Goal: Task Accomplishment & Management: Contribute content

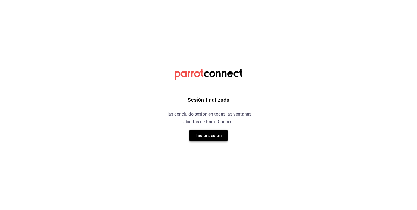
click at [207, 134] on button "Iniciar sesión" at bounding box center [208, 135] width 38 height 11
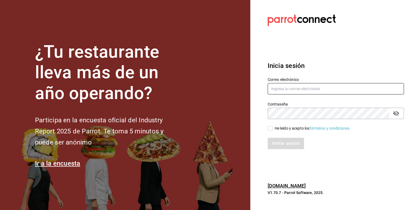
click at [285, 85] on input "text" at bounding box center [335, 88] width 136 height 11
type input "contacto@lapomadosa.mx"
click at [394, 112] on icon "passwordField" at bounding box center [395, 113] width 7 height 7
click at [270, 130] on input "He leído y acepto los Términos y condiciones." at bounding box center [269, 128] width 5 height 5
checkbox input "true"
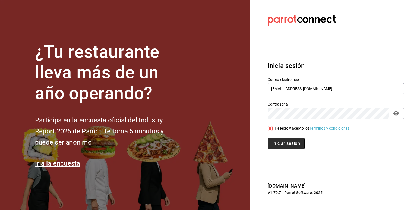
click at [278, 142] on button "Iniciar sesión" at bounding box center [285, 143] width 37 height 11
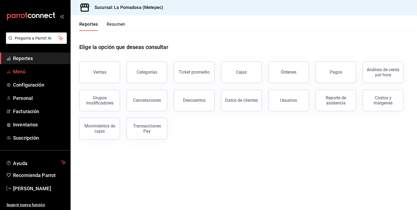
click at [25, 70] on span "Menú" at bounding box center [39, 71] width 53 height 7
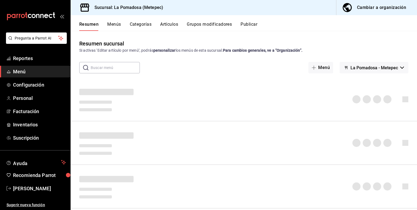
click at [166, 26] on button "Artículos" at bounding box center [169, 26] width 18 height 9
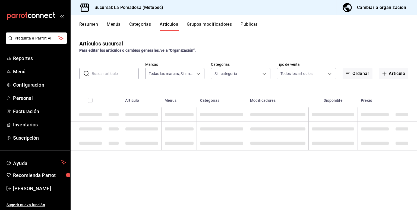
type input "26770a04-f713-4e61-b01c-a965f3f43d2a"
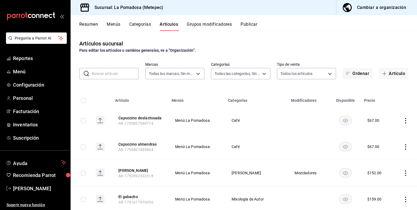
type input "d943e39c-3c76-416d-a752-8531798177b1,cac6379f-b581-4c4b-83ec-bcfc03b9aa83,15034…"
click at [402, 11] on button "Cambiar a organización" at bounding box center [374, 7] width 76 height 15
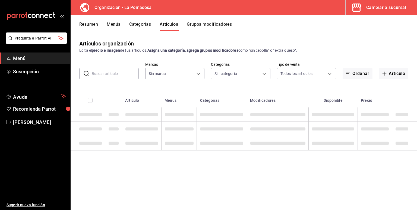
type input "8046ac17-78c4-4c04-86b0-4195422d0950,c2b82cfe-48ae-47e2-b7b4-fb515b7f67d8,808a3…"
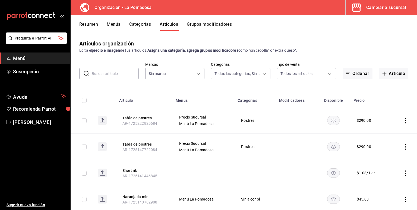
type input "9f12bf36-0f27-4c86-b0de-43bfd2d47937"
click at [389, 73] on button "Artículo" at bounding box center [393, 73] width 29 height 11
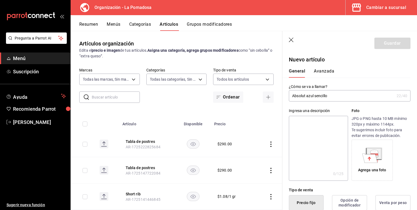
type input "Absolut azul sencillo"
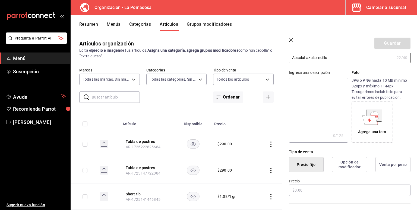
scroll to position [72, 0]
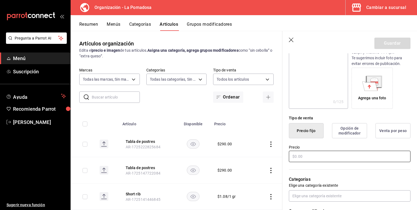
click at [318, 158] on input "text" at bounding box center [349, 156] width 121 height 11
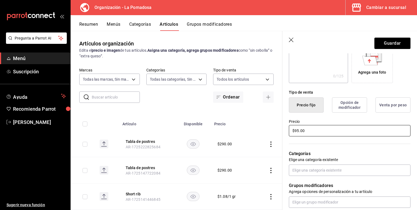
scroll to position [145, 0]
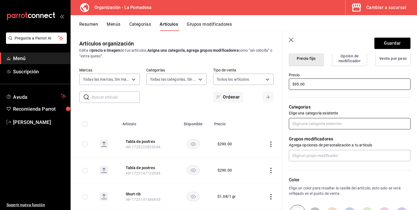
type input "$95.00"
click at [315, 122] on input "text" at bounding box center [349, 123] width 121 height 11
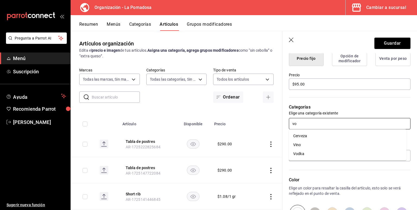
type input "vod"
click at [310, 134] on li "Vodka" at bounding box center [347, 136] width 117 height 9
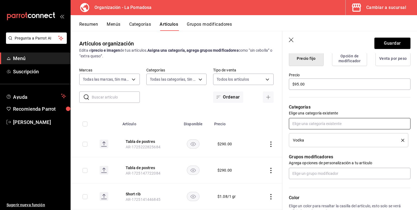
scroll to position [181, 0]
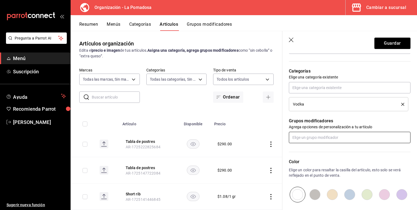
click at [320, 136] on input "text" at bounding box center [349, 137] width 121 height 11
click at [333, 148] on div "Mezcladores" at bounding box center [326, 150] width 22 height 6
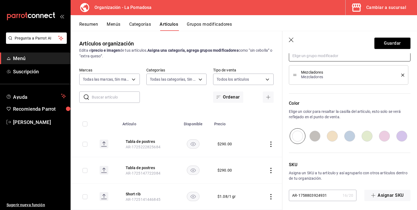
scroll to position [264, 0]
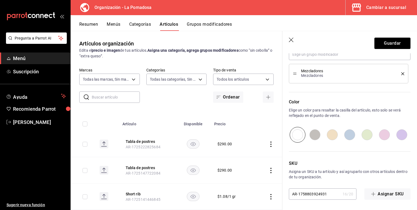
click at [350, 135] on input "radio" at bounding box center [349, 135] width 17 height 16
radio input "true"
click at [386, 46] on button "Guardar" at bounding box center [392, 43] width 36 height 11
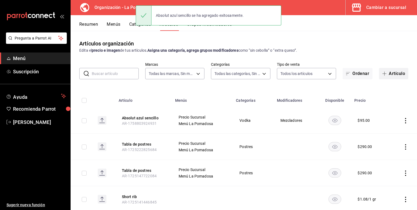
click at [380, 76] on button "Artículo" at bounding box center [393, 73] width 29 height 11
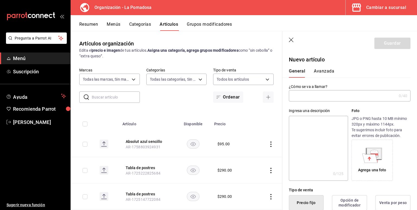
type input "b"
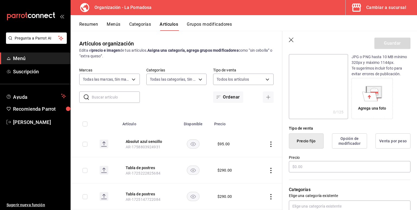
scroll to position [72, 0]
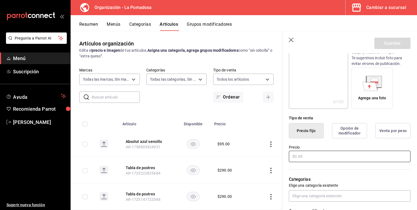
type input "Bacardi bco sencillo"
click at [312, 153] on input "text" at bounding box center [349, 156] width 121 height 11
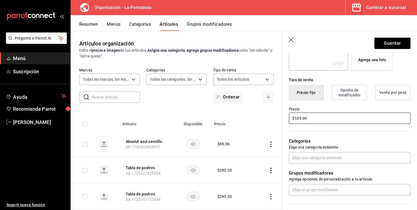
scroll to position [145, 0]
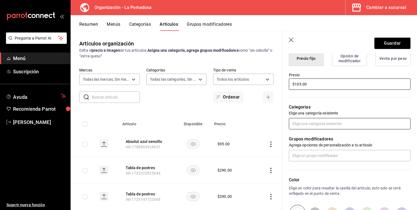
type input "$105.00"
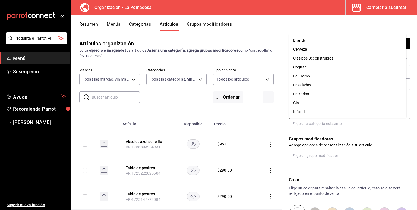
click at [301, 126] on input "text" at bounding box center [349, 123] width 121 height 11
type input "[PERSON_NAME]"
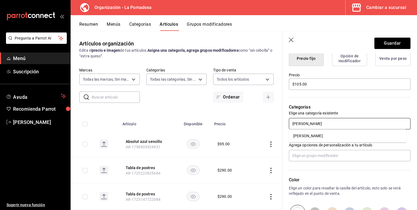
click at [304, 136] on li "[PERSON_NAME]" at bounding box center [347, 136] width 117 height 9
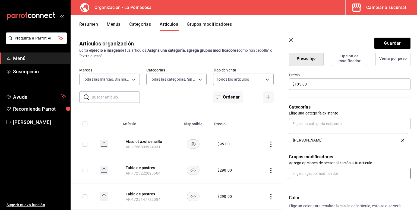
click at [307, 171] on input "text" at bounding box center [349, 173] width 121 height 11
type input "mez"
click at [315, 186] on div "Mezcladores" at bounding box center [326, 186] width 22 height 6
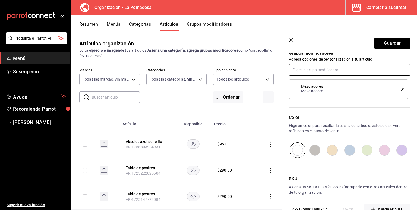
scroll to position [264, 0]
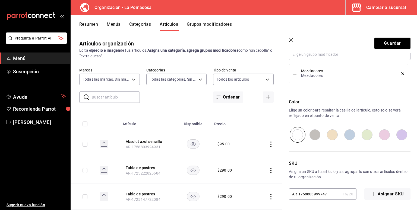
click at [345, 135] on input "radio" at bounding box center [349, 135] width 17 height 16
radio input "true"
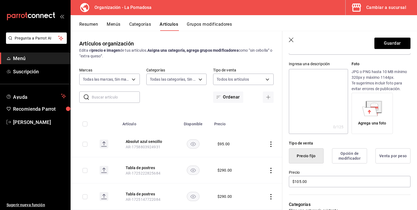
scroll to position [0, 0]
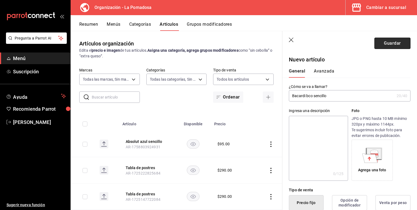
click at [389, 45] on button "Guardar" at bounding box center [392, 43] width 36 height 11
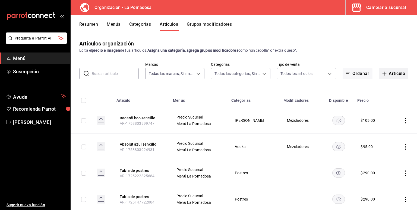
click at [387, 74] on button "Artículo" at bounding box center [393, 73] width 29 height 11
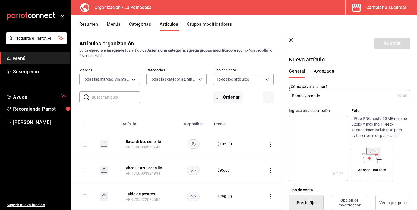
type input "Bombay sencillo"
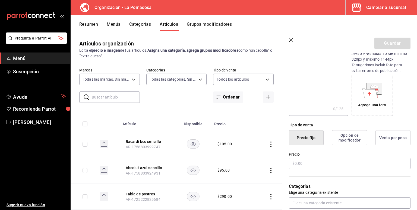
scroll to position [72, 0]
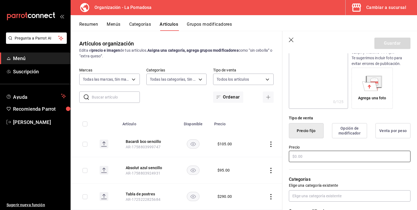
click at [327, 157] on input "text" at bounding box center [349, 156] width 121 height 11
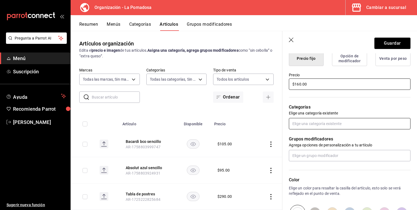
type input "$160.00"
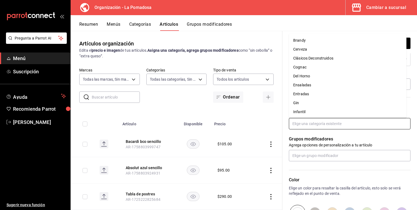
click at [324, 126] on input "text" at bounding box center [349, 123] width 121 height 11
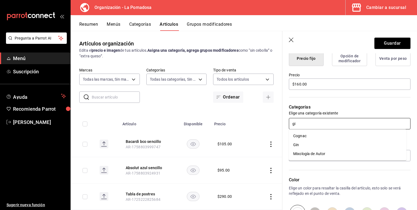
type input "gin"
click at [317, 137] on li "Gin" at bounding box center [347, 136] width 117 height 9
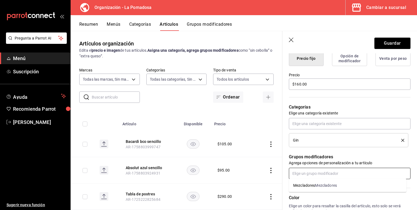
click at [311, 175] on input "text" at bounding box center [349, 173] width 121 height 11
click at [314, 184] on div "Mezcladores" at bounding box center [304, 186] width 22 height 6
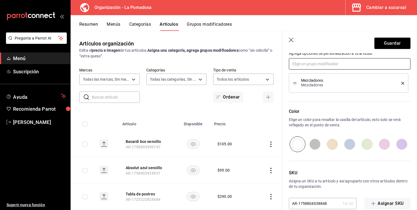
scroll to position [264, 0]
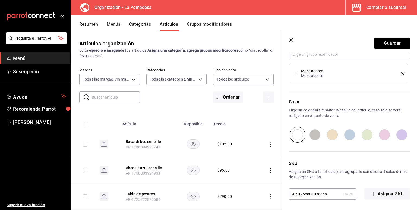
click at [348, 135] on input "radio" at bounding box center [349, 135] width 17 height 16
radio input "true"
click at [385, 43] on button "Guardar" at bounding box center [392, 43] width 36 height 11
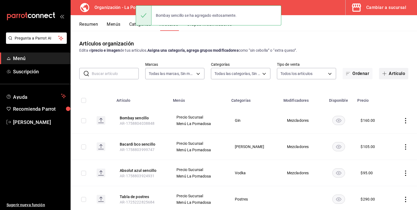
click at [394, 76] on button "Artículo" at bounding box center [393, 73] width 29 height 11
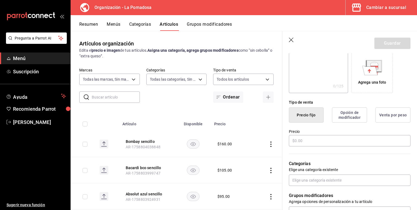
scroll to position [108, 0]
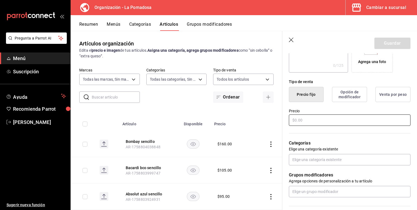
type input "Buchanans 12 sencillo"
click at [309, 123] on input "text" at bounding box center [349, 120] width 121 height 11
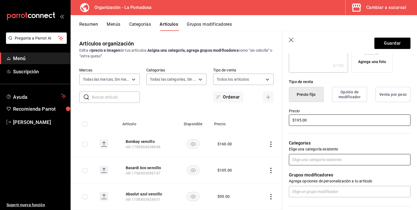
type input "$195.00"
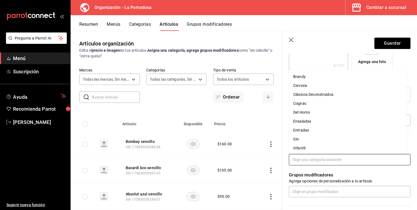
click at [299, 158] on input "text" at bounding box center [349, 159] width 121 height 11
type input "w"
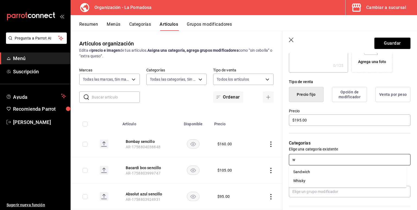
click at [304, 181] on li "Whisky" at bounding box center [347, 181] width 117 height 9
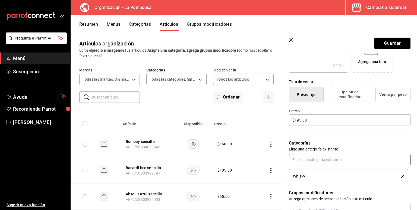
scroll to position [217, 0]
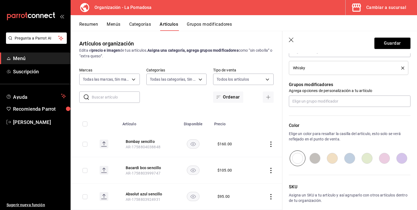
click at [344, 160] on input "radio" at bounding box center [349, 159] width 17 height 16
radio input "true"
click at [310, 99] on input "text" at bounding box center [349, 101] width 121 height 11
click at [315, 112] on li "Mezcladores Mezcladores" at bounding box center [347, 113] width 117 height 9
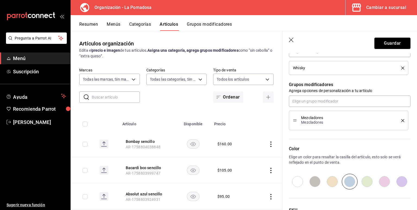
click at [380, 40] on button "Guardar" at bounding box center [392, 43] width 36 height 11
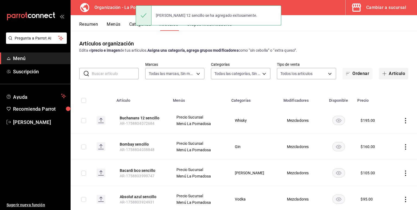
click at [388, 72] on button "Artículo" at bounding box center [393, 73] width 29 height 11
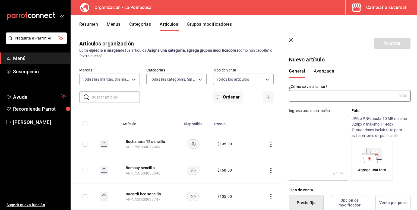
type input "AR-1758804102427"
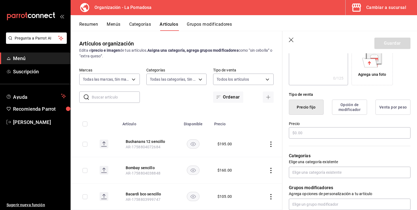
scroll to position [108, 0]
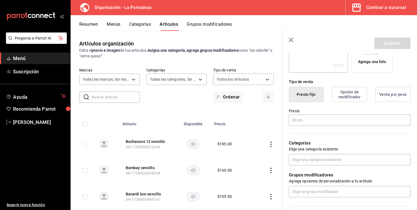
type input "Cuishe sencillo"
click at [333, 125] on input "text" at bounding box center [349, 120] width 121 height 11
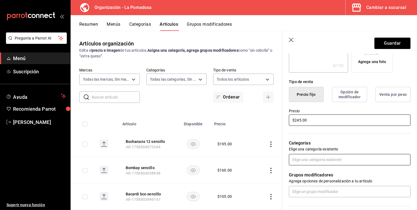
type input "$245.00"
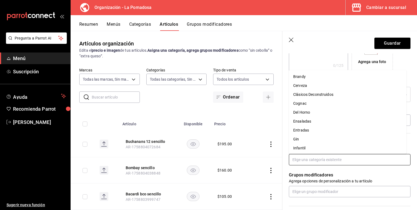
click at [314, 163] on input "text" at bounding box center [349, 159] width 121 height 11
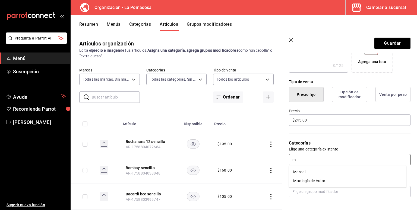
type input "me"
click at [312, 173] on li "Mezcal" at bounding box center [347, 172] width 117 height 9
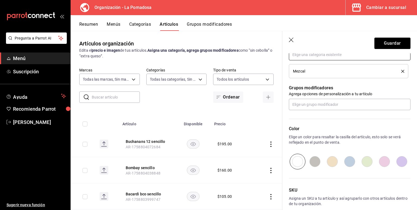
scroll to position [217, 0]
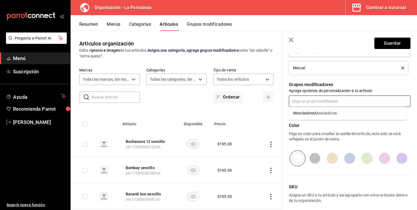
click at [310, 103] on input "text" at bounding box center [349, 101] width 121 height 11
click at [319, 114] on div "Mezcladores" at bounding box center [326, 114] width 22 height 6
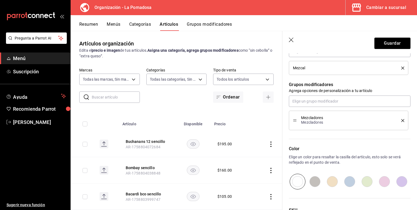
click at [345, 180] on input "radio" at bounding box center [349, 182] width 17 height 16
radio input "true"
click at [379, 46] on button "Guardar" at bounding box center [392, 43] width 36 height 11
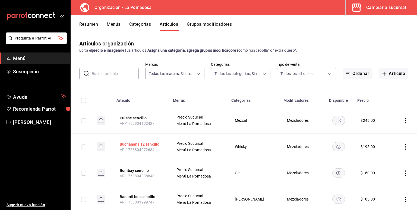
click at [146, 144] on button "Buchanans 12 sencillo" at bounding box center [141, 144] width 43 height 5
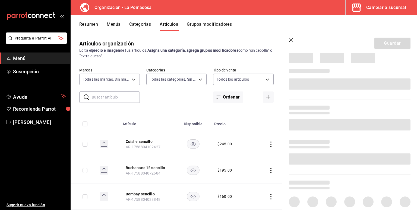
scroll to position [179, 0]
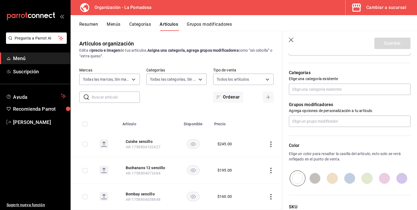
type input "$195.00"
radio input "false"
radio input "true"
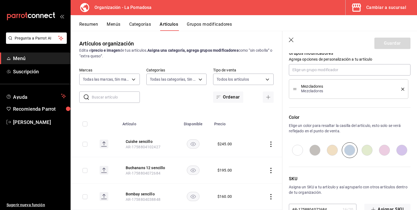
scroll to position [264, 0]
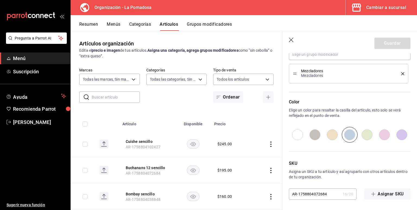
click at [290, 39] on icon "button" at bounding box center [291, 40] width 5 height 5
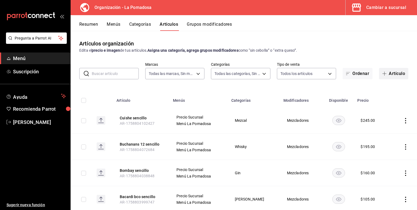
click at [395, 73] on button "Artículo" at bounding box center [393, 73] width 29 height 11
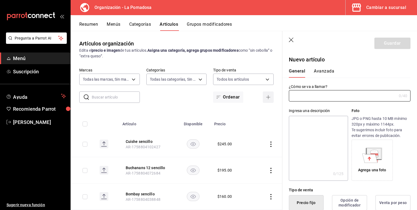
type input "AR-1758804137306"
type input "[PERSON_NAME][DATE] sencillo"
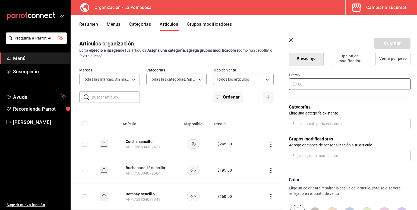
click at [306, 84] on input "text" at bounding box center [349, 84] width 121 height 11
type input "$220.00"
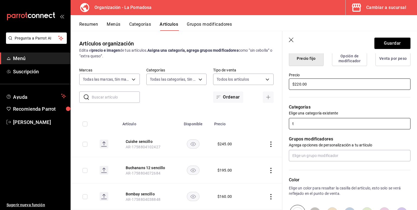
type input "te"
click at [303, 137] on li "Tequila" at bounding box center [347, 136] width 117 height 9
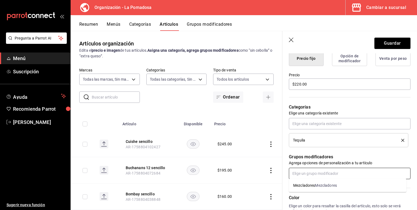
click at [305, 176] on input "text" at bounding box center [349, 173] width 121 height 11
click at [309, 185] on div "Mezcladores" at bounding box center [304, 186] width 22 height 6
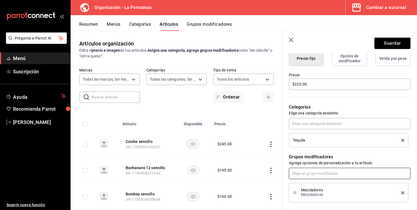
scroll to position [264, 0]
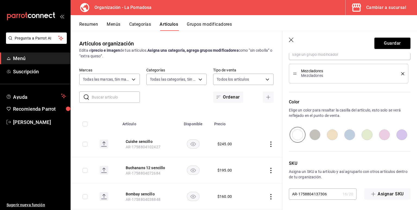
click at [348, 136] on input "radio" at bounding box center [349, 135] width 17 height 16
radio input "true"
click at [381, 41] on button "Guardar" at bounding box center [392, 43] width 36 height 11
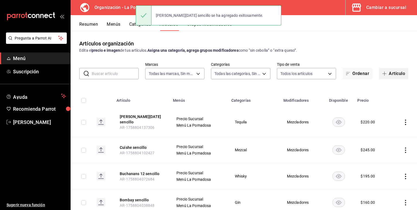
click at [389, 75] on button "Artículo" at bounding box center [393, 73] width 29 height 11
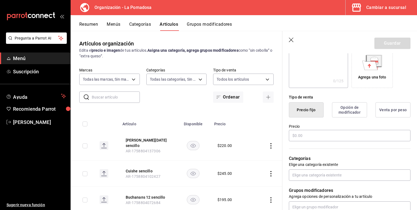
scroll to position [108, 0]
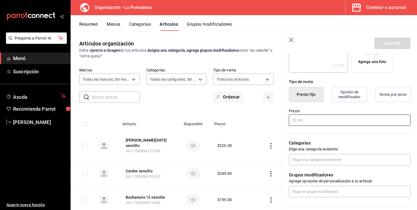
type input "[PERSON_NAME] sencillo"
click at [310, 120] on input "text" at bounding box center [349, 120] width 121 height 11
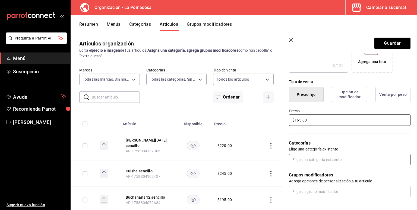
type input "$165.00"
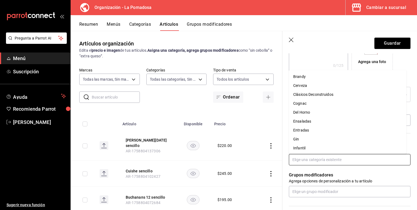
click at [307, 162] on input "text" at bounding box center [349, 159] width 121 height 11
type input "te"
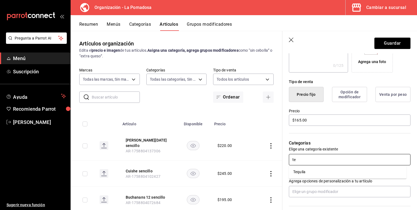
click at [303, 171] on li "Tequila" at bounding box center [347, 172] width 117 height 9
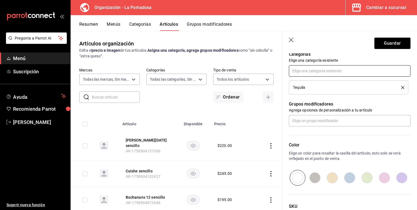
scroll to position [241, 0]
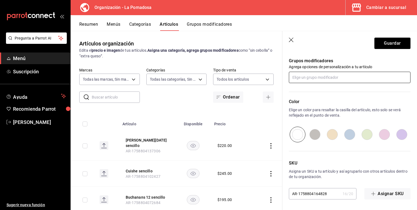
click at [309, 76] on input "text" at bounding box center [349, 77] width 121 height 11
click at [304, 89] on div "Mezcladores" at bounding box center [304, 90] width 22 height 6
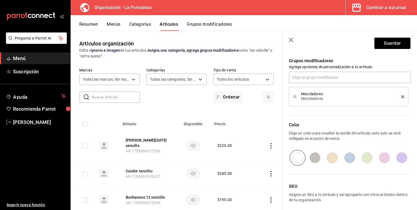
click at [348, 159] on input "radio" at bounding box center [349, 158] width 17 height 16
radio input "true"
click at [385, 43] on button "Guardar" at bounding box center [392, 43] width 36 height 11
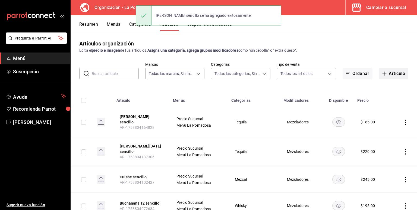
click at [390, 72] on button "Artículo" at bounding box center [393, 73] width 29 height 11
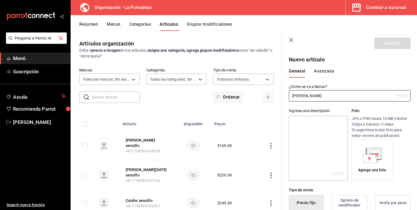
type input "[PERSON_NAME]"
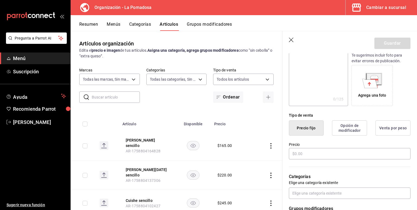
scroll to position [108, 0]
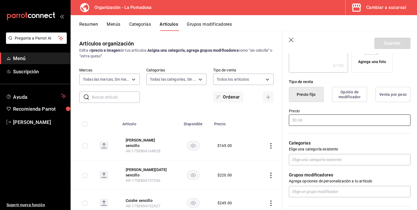
click at [306, 119] on input "text" at bounding box center [349, 120] width 121 height 11
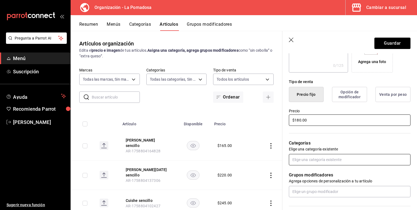
type input "$180.00"
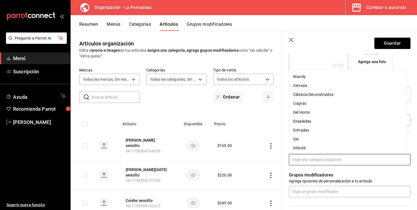
click at [308, 162] on input "text" at bounding box center [349, 159] width 121 height 11
type input "te"
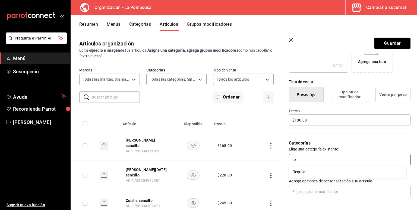
click at [308, 174] on li "Tequila" at bounding box center [347, 172] width 117 height 9
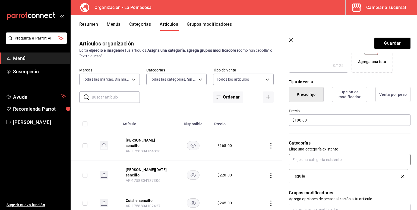
scroll to position [217, 0]
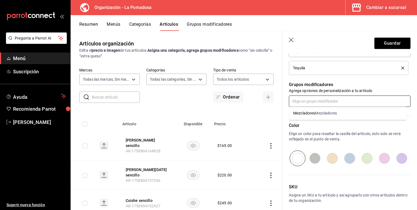
click at [311, 102] on input "text" at bounding box center [349, 101] width 121 height 11
type input "mez"
click at [310, 115] on div "Mezcladores" at bounding box center [304, 114] width 22 height 6
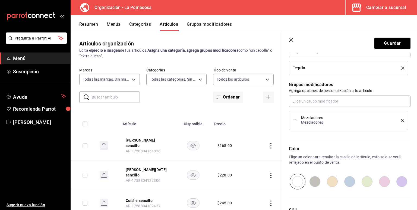
click at [351, 183] on input "radio" at bounding box center [349, 182] width 17 height 16
radio input "true"
click at [380, 42] on button "Guardar" at bounding box center [392, 43] width 36 height 11
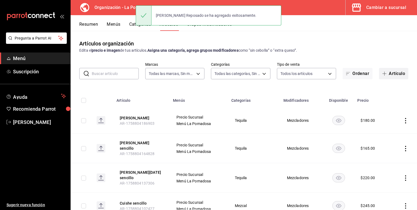
click at [390, 76] on button "Artículo" at bounding box center [393, 73] width 29 height 11
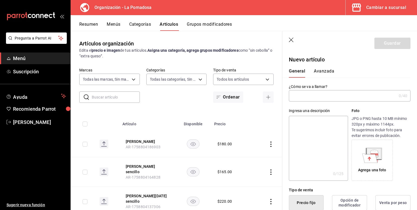
type input "AR-1758804207904"
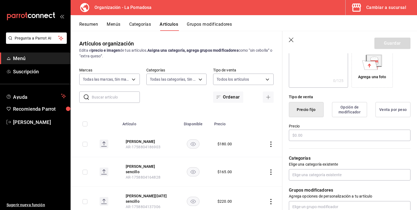
scroll to position [108, 0]
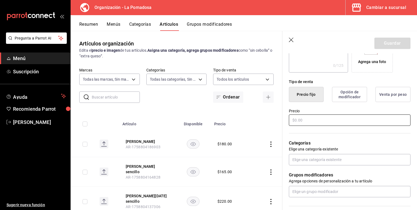
type input "Espadin"
click at [299, 121] on input "text" at bounding box center [349, 120] width 121 height 11
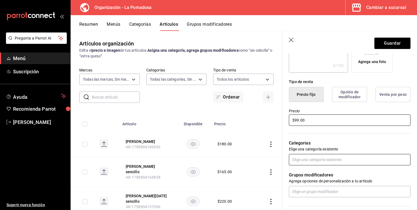
type input "$99.00"
click at [314, 158] on input "text" at bounding box center [349, 159] width 121 height 11
type input "mez"
click at [309, 173] on li "Mezcal" at bounding box center [347, 172] width 117 height 9
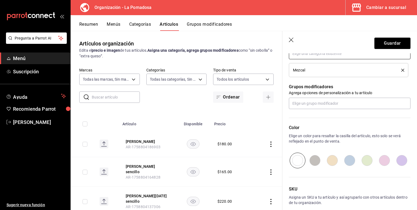
scroll to position [217, 0]
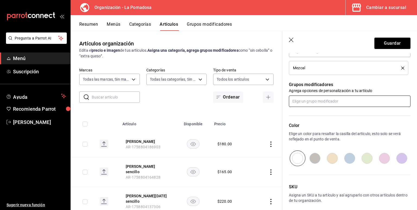
click at [305, 102] on input "text" at bounding box center [349, 101] width 121 height 11
click at [307, 113] on div "Mezcladores" at bounding box center [304, 114] width 22 height 6
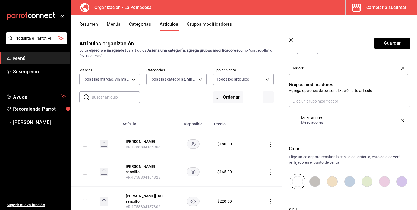
click at [348, 181] on input "radio" at bounding box center [349, 182] width 17 height 16
radio input "true"
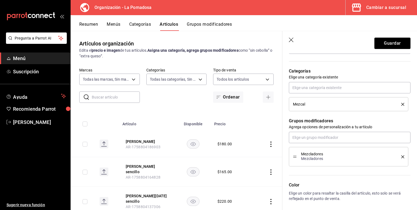
click at [401, 158] on icon "delete" at bounding box center [402, 157] width 3 height 3
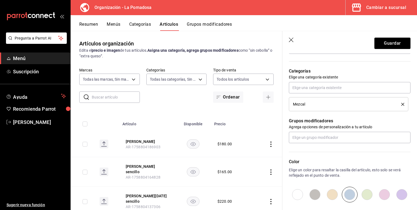
click at [378, 50] on header "Guardar" at bounding box center [349, 42] width 135 height 22
click at [383, 43] on button "Guardar" at bounding box center [392, 43] width 36 height 11
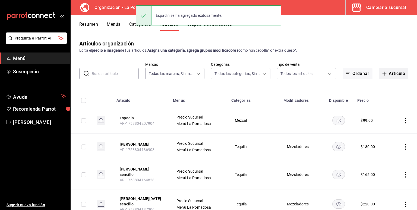
click at [383, 72] on span "button" at bounding box center [385, 74] width 7 height 4
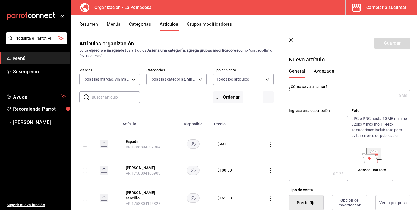
type input "AR-1758804232332"
type input "e"
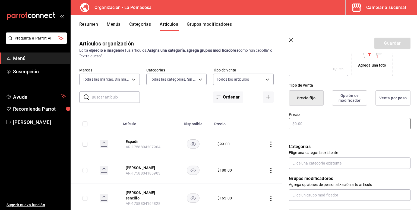
scroll to position [108, 0]
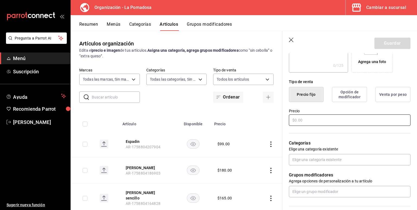
type input "Etiqueta negra sencillo"
click at [295, 120] on input "text" at bounding box center [349, 120] width 121 height 11
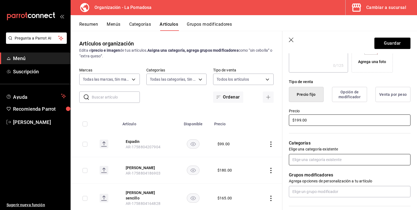
type input "$199.00"
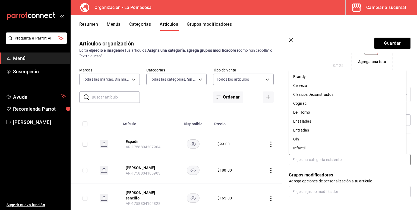
click at [313, 157] on input "text" at bounding box center [349, 159] width 121 height 11
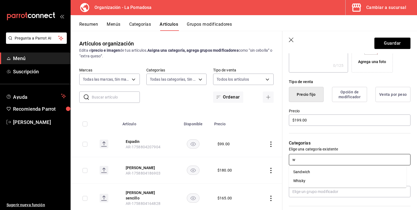
type input "wh"
click at [307, 174] on li "Whisky" at bounding box center [347, 172] width 117 height 9
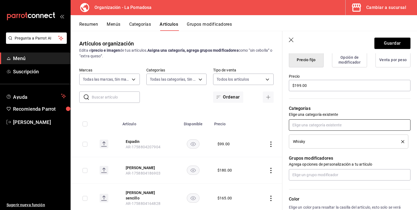
scroll to position [217, 0]
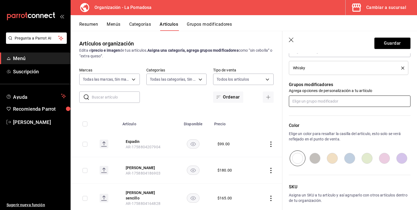
click at [308, 102] on input "text" at bounding box center [349, 101] width 121 height 11
click at [315, 114] on div "Mezcladores" at bounding box center [326, 114] width 22 height 6
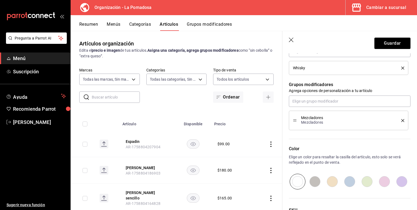
click at [347, 182] on input "radio" at bounding box center [349, 182] width 17 height 16
radio input "true"
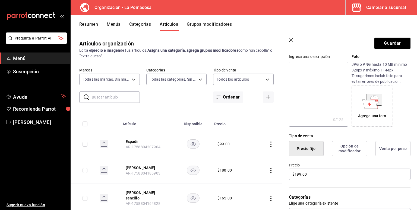
scroll to position [0, 0]
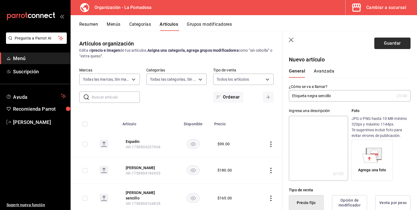
click at [383, 42] on button "Guardar" at bounding box center [392, 43] width 36 height 11
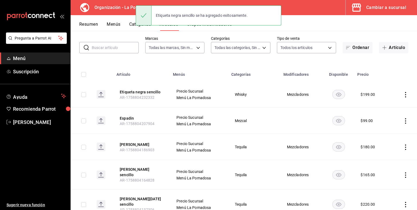
scroll to position [36, 0]
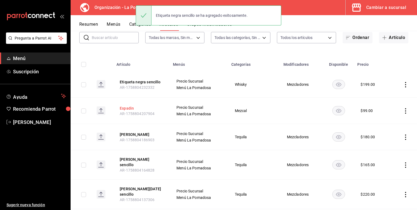
click at [126, 107] on button "Espadin" at bounding box center [141, 108] width 43 height 5
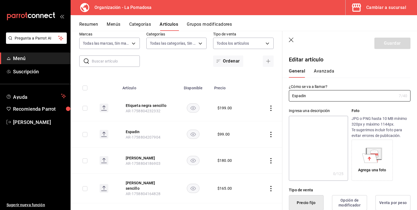
type input "$99.00"
radio input "false"
radio input "true"
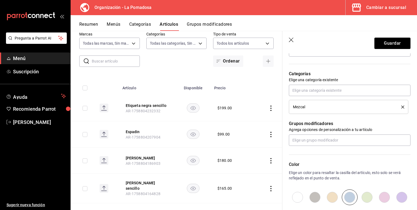
scroll to position [181, 0]
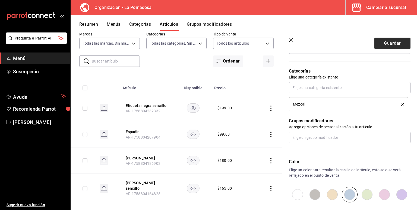
type input "Espadin sencillo"
click at [386, 46] on button "Guardar" at bounding box center [392, 43] width 36 height 11
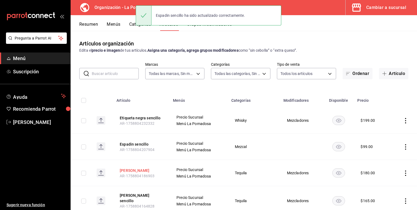
click at [145, 170] on button "[PERSON_NAME]" at bounding box center [141, 170] width 43 height 5
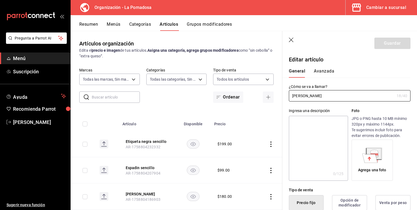
type input "$180.00"
radio input "false"
radio input "true"
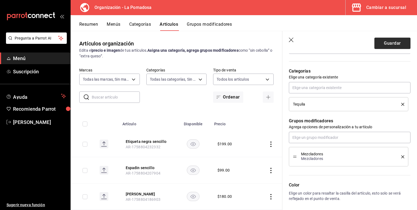
type input "[PERSON_NAME] Reposado sencillo"
click at [390, 44] on button "Guardar" at bounding box center [392, 43] width 36 height 11
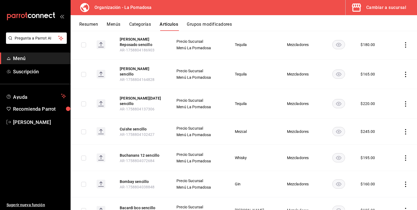
scroll to position [145, 0]
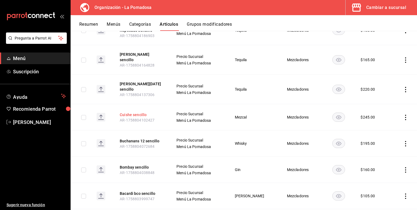
click at [136, 112] on button "Cuishe sencillo" at bounding box center [141, 114] width 43 height 5
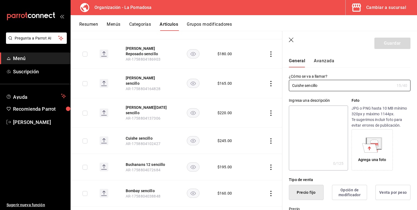
type input "$245.00"
radio input "false"
radio input "true"
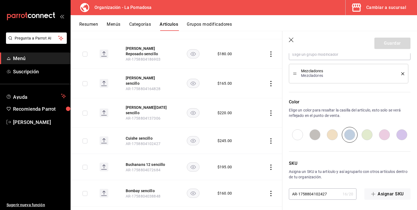
scroll to position [228, 0]
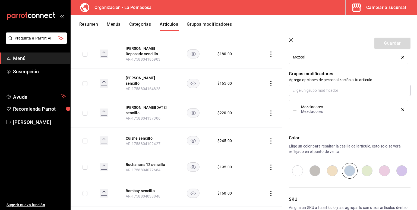
click at [401, 110] on icon "delete" at bounding box center [402, 109] width 3 height 3
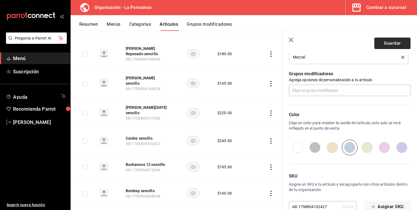
click at [391, 43] on button "Guardar" at bounding box center [392, 43] width 36 height 11
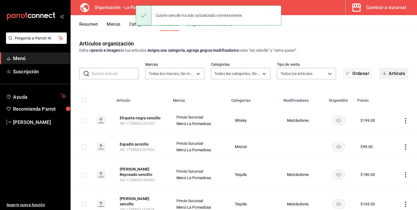
click at [390, 74] on button "Artículo" at bounding box center [393, 73] width 29 height 11
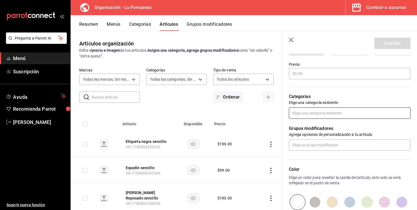
scroll to position [145, 0]
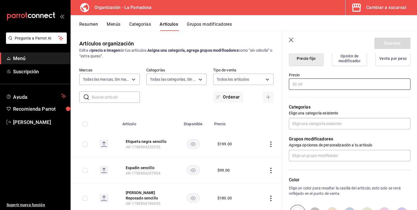
type input "Etiqueta roja sencilllo"
click at [309, 86] on input "text" at bounding box center [349, 84] width 121 height 11
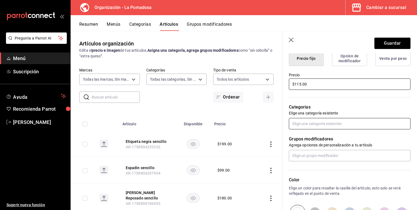
type input "$115.00"
click at [305, 127] on input "text" at bounding box center [349, 123] width 121 height 11
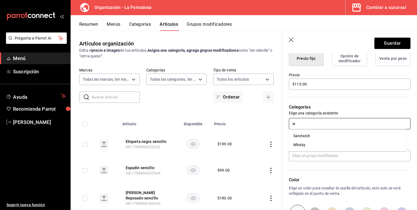
type input "wh"
click at [312, 138] on li "Whisky" at bounding box center [347, 136] width 117 height 9
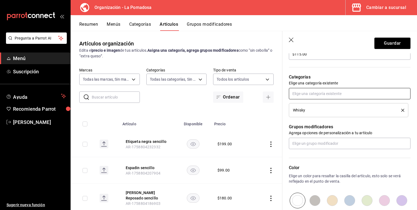
scroll to position [181, 0]
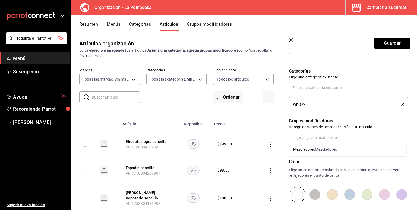
click at [306, 139] on input "text" at bounding box center [349, 137] width 121 height 11
click at [312, 151] on div "Mezcladores" at bounding box center [304, 150] width 22 height 6
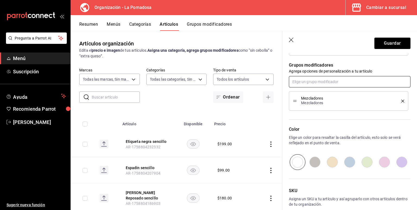
scroll to position [264, 0]
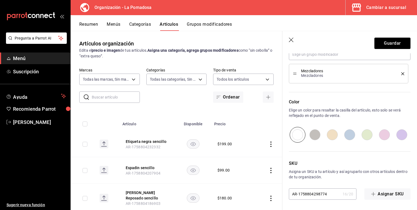
click at [347, 134] on input "radio" at bounding box center [349, 135] width 17 height 16
radio input "true"
click at [376, 42] on button "Guardar" at bounding box center [392, 43] width 36 height 11
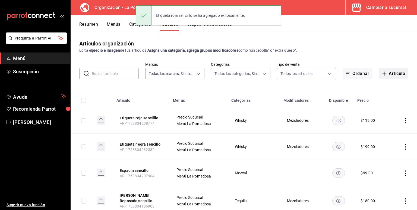
click at [382, 75] on span "button" at bounding box center [385, 74] width 7 height 4
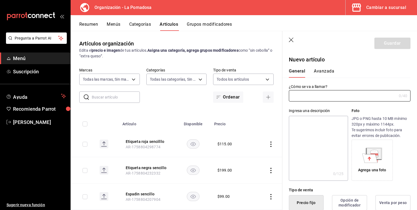
type input "AR-1758804321640"
type input "Grey goose sencillo"
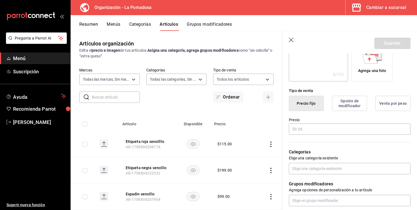
scroll to position [145, 0]
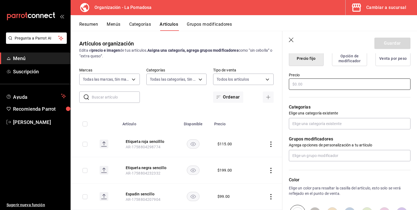
click at [316, 85] on input "text" at bounding box center [349, 84] width 121 height 11
type input "$190.00"
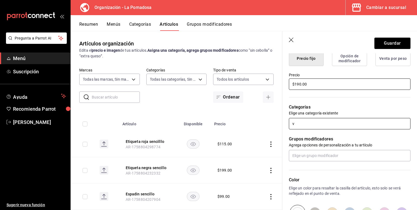
type input "vo"
click at [300, 136] on li "Vodka" at bounding box center [347, 136] width 117 height 9
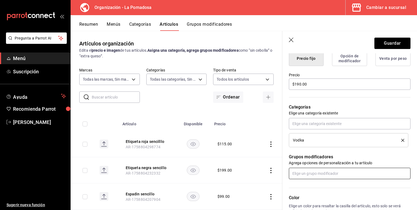
click at [310, 174] on input "text" at bounding box center [349, 173] width 121 height 11
click at [313, 182] on li "Mezcladores Mezcladores" at bounding box center [347, 185] width 117 height 9
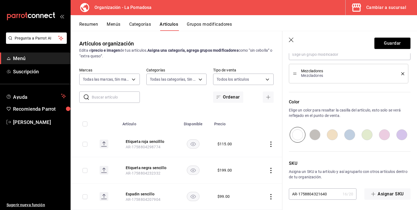
click at [347, 139] on input "radio" at bounding box center [349, 135] width 17 height 16
radio input "true"
click at [389, 47] on button "Guardar" at bounding box center [392, 43] width 36 height 11
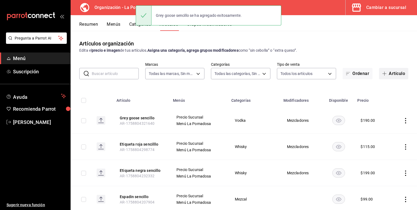
click at [385, 73] on button "Artículo" at bounding box center [393, 73] width 29 height 11
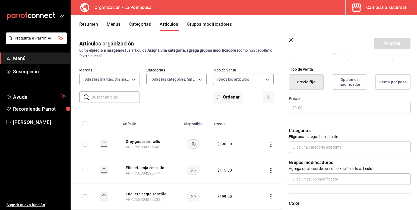
scroll to position [145, 0]
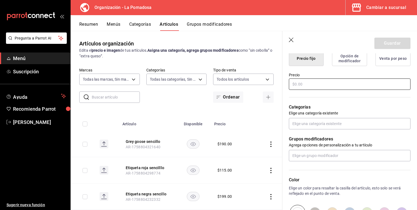
type input "Havan 7 sencillo"
click at [306, 85] on input "text" at bounding box center [349, 84] width 121 height 11
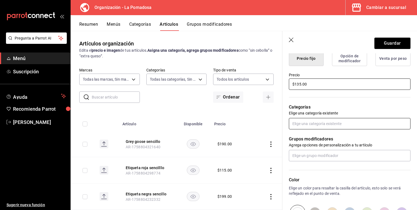
type input "$135.00"
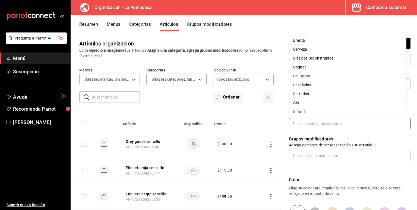
click at [307, 125] on input "text" at bounding box center [349, 123] width 121 height 11
type input "r"
click at [302, 113] on li "[PERSON_NAME]" at bounding box center [347, 112] width 117 height 9
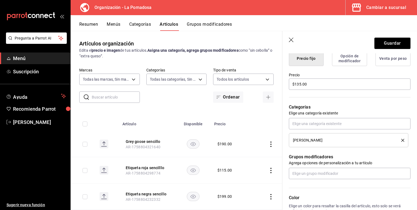
click at [308, 180] on div "Color Elige un color para resaltar la casilla del artículo, esto solo se verá r…" at bounding box center [346, 209] width 128 height 59
click at [309, 175] on input "text" at bounding box center [349, 173] width 121 height 11
click at [317, 186] on div "Mezcladores" at bounding box center [326, 186] width 22 height 6
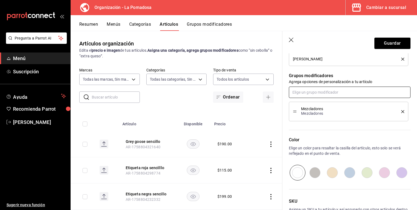
scroll to position [264, 0]
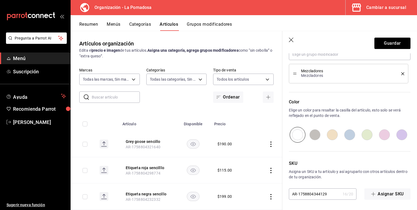
click at [348, 136] on input "radio" at bounding box center [349, 135] width 17 height 16
radio input "true"
click at [385, 44] on button "Guardar" at bounding box center [392, 43] width 36 height 11
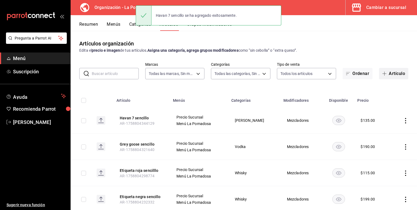
click at [384, 76] on span "button" at bounding box center [385, 74] width 7 height 4
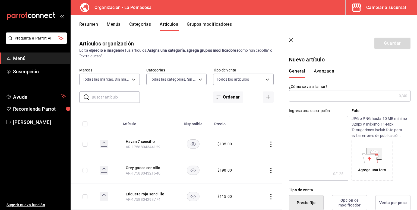
type input "AR-1758804363412"
type input "Herradura reposado sencillo"
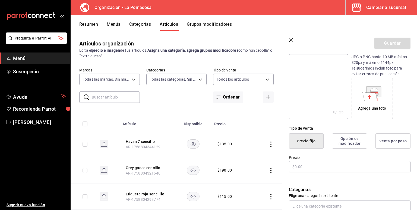
scroll to position [72, 0]
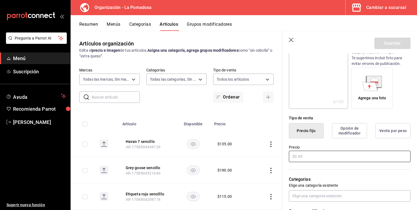
click at [309, 158] on input "text" at bounding box center [349, 156] width 121 height 11
type input "$165.00"
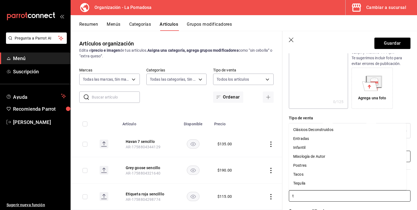
type input "te"
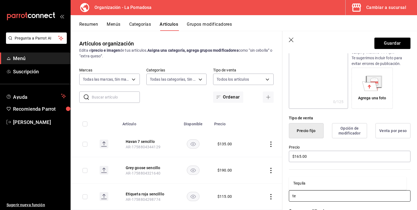
click at [303, 184] on li "Tequila" at bounding box center [347, 183] width 117 height 9
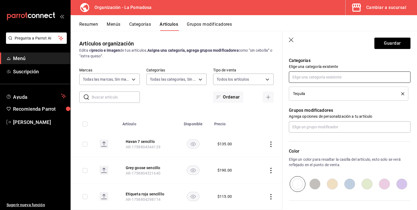
scroll to position [217, 0]
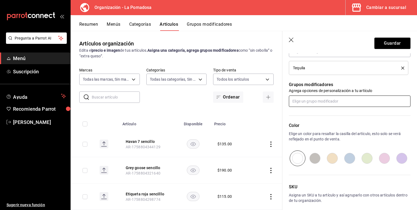
click at [308, 101] on input "text" at bounding box center [349, 101] width 121 height 11
click at [311, 113] on div "Mezcladores" at bounding box center [304, 114] width 22 height 6
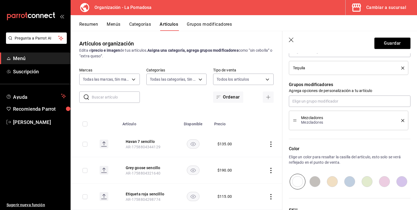
click at [347, 180] on input "radio" at bounding box center [349, 182] width 17 height 16
radio input "true"
click at [383, 43] on button "Guardar" at bounding box center [392, 43] width 36 height 11
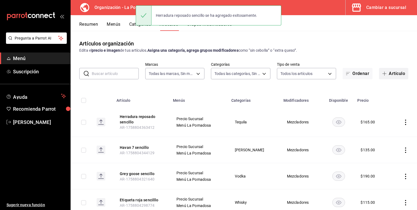
click at [389, 71] on button "Artículo" at bounding box center [393, 73] width 29 height 11
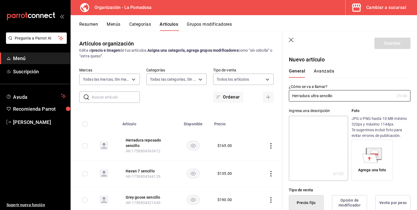
type input "Herradura ultra sencillo"
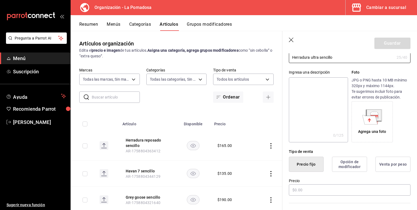
scroll to position [72, 0]
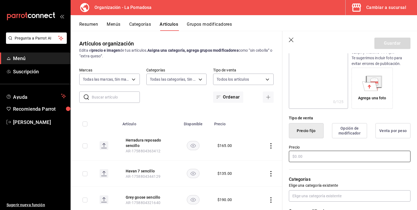
click at [307, 157] on input "text" at bounding box center [349, 156] width 121 height 11
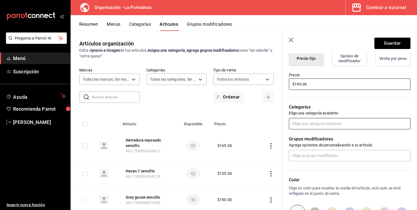
type input "$190.00"
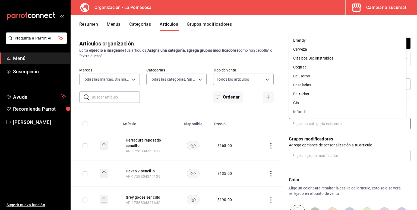
click at [300, 123] on input "text" at bounding box center [349, 123] width 121 height 11
type input "te"
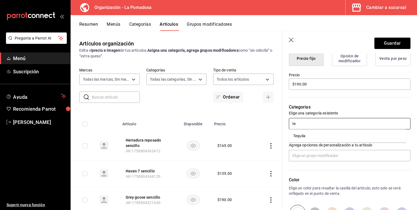
click at [302, 138] on li "Tequila" at bounding box center [347, 136] width 117 height 9
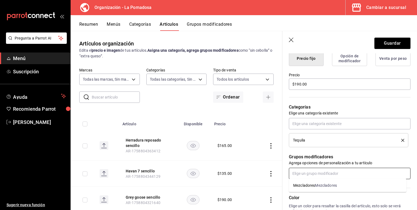
click at [311, 170] on input "text" at bounding box center [349, 173] width 121 height 11
click at [318, 187] on div "Mezcladores" at bounding box center [326, 186] width 22 height 6
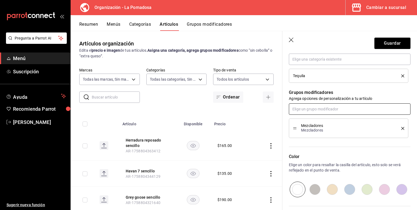
scroll to position [253, 0]
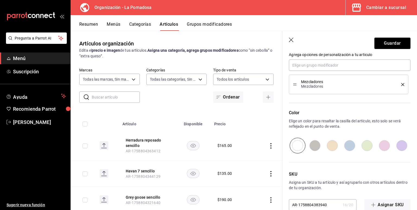
click at [349, 148] on input "radio" at bounding box center [349, 146] width 17 height 16
radio input "true"
click at [385, 46] on button "Guardar" at bounding box center [392, 43] width 36 height 11
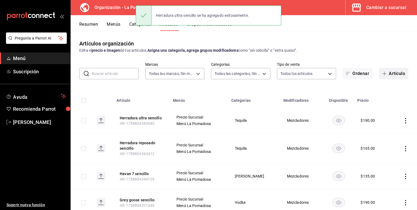
click at [390, 72] on button "Artículo" at bounding box center [393, 73] width 29 height 11
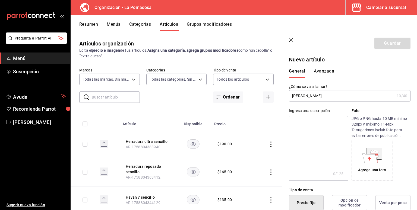
type input "[PERSON_NAME]"
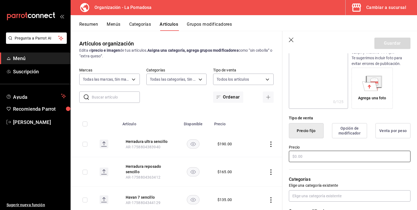
click at [307, 155] on input "text" at bounding box center [349, 156] width 121 height 11
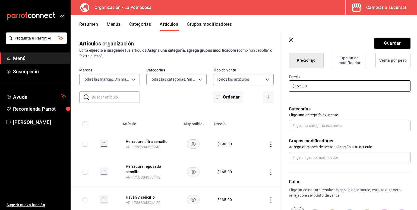
scroll to position [145, 0]
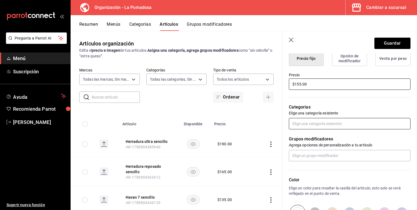
type input "$155.00"
click at [309, 125] on input "text" at bounding box center [349, 123] width 121 height 11
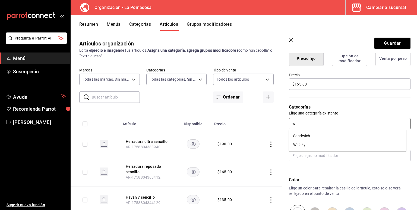
type input "wh"
click at [308, 134] on li "Whisky" at bounding box center [347, 136] width 117 height 9
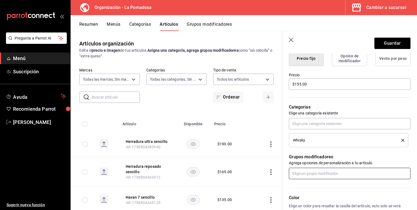
click at [306, 172] on input "text" at bounding box center [349, 173] width 121 height 11
click at [317, 186] on div "Mezcladores" at bounding box center [326, 186] width 22 height 6
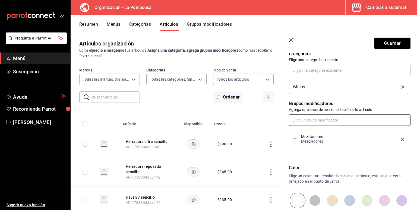
scroll to position [253, 0]
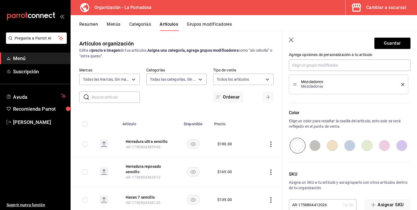
click at [344, 141] on input "radio" at bounding box center [349, 146] width 17 height 16
radio input "true"
click at [382, 44] on button "Guardar" at bounding box center [392, 43] width 36 height 11
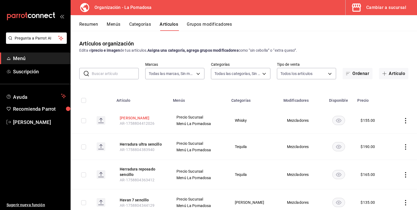
click at [134, 116] on button "[PERSON_NAME]" at bounding box center [141, 118] width 43 height 5
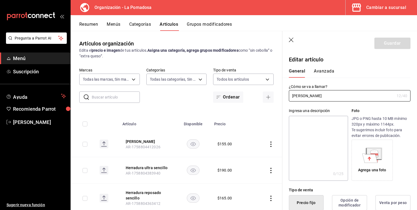
type input "$155.00"
radio input "false"
radio input "true"
type input "[PERSON_NAME] sencillo"
click at [383, 42] on button "Guardar" at bounding box center [392, 43] width 36 height 11
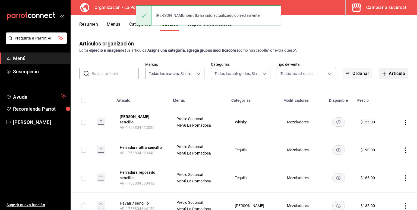
click at [386, 71] on button "Artículo" at bounding box center [393, 73] width 29 height 11
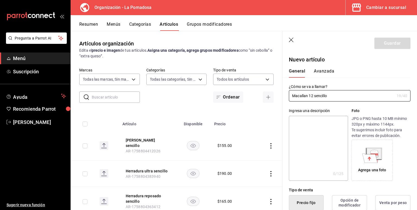
type input "Macallan 12 sencillo"
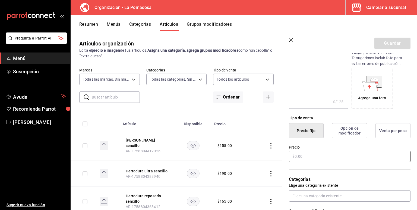
click at [311, 159] on input "text" at bounding box center [349, 156] width 121 height 11
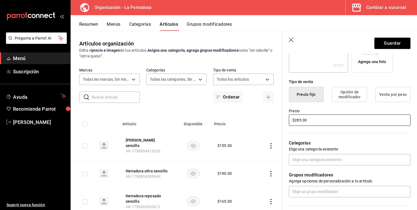
type input "$285.00"
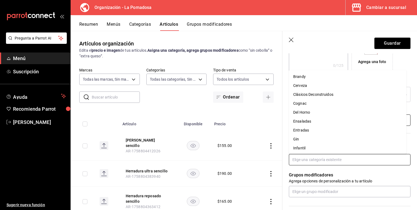
click at [311, 159] on input "text" at bounding box center [349, 159] width 121 height 11
type input "w"
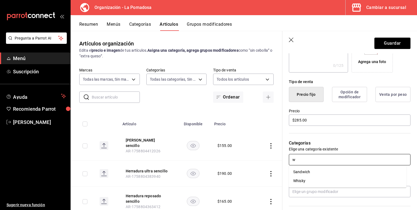
click at [304, 183] on li "Whisky" at bounding box center [347, 181] width 117 height 9
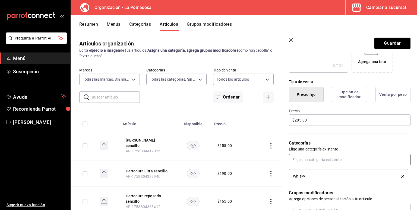
scroll to position [181, 0]
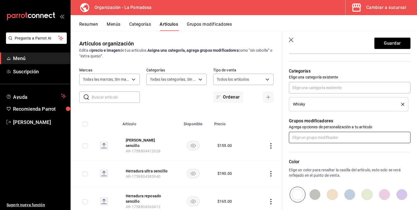
click at [315, 137] on input "text" at bounding box center [349, 137] width 121 height 11
click at [324, 150] on div "Mezcladores" at bounding box center [326, 150] width 22 height 6
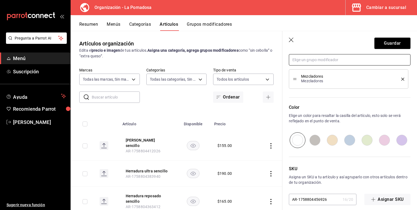
scroll to position [264, 0]
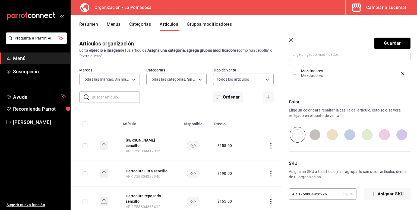
click at [347, 133] on input "radio" at bounding box center [349, 135] width 17 height 16
radio input "true"
click at [386, 45] on button "Guardar" at bounding box center [392, 43] width 36 height 11
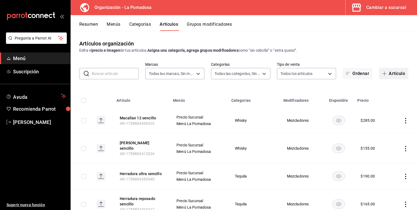
click at [390, 78] on button "Artículo" at bounding box center [393, 73] width 29 height 11
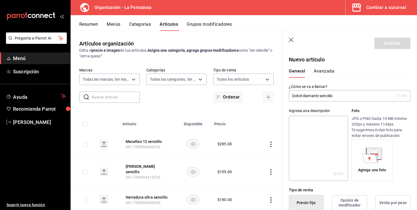
type input "Dobel diamante sencillo"
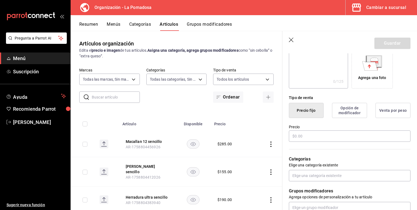
scroll to position [108, 0]
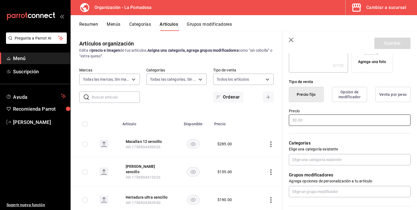
click at [316, 121] on input "text" at bounding box center [349, 120] width 121 height 11
type input "$7.00"
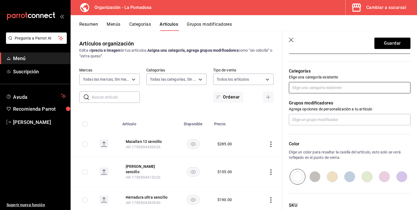
type input "$175.00"
click at [306, 93] on input "text" at bounding box center [349, 87] width 121 height 11
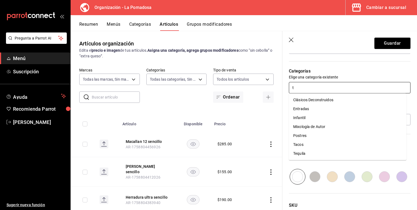
type input "te"
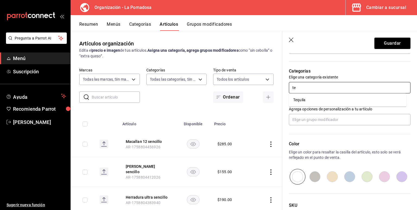
click at [305, 101] on li "Tequila" at bounding box center [347, 100] width 117 height 9
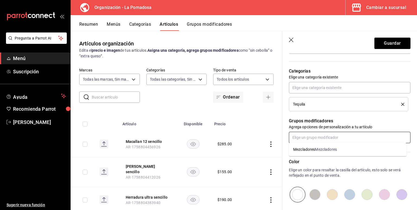
click at [306, 136] on input "text" at bounding box center [349, 137] width 121 height 11
click at [311, 151] on div "Mezcladores" at bounding box center [304, 150] width 22 height 6
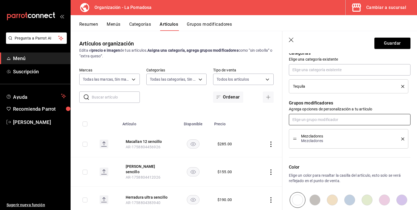
scroll to position [253, 0]
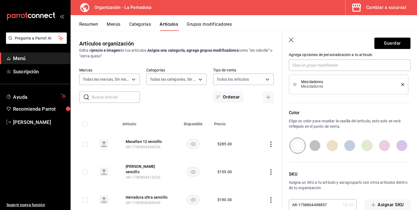
click at [347, 148] on input "radio" at bounding box center [349, 146] width 17 height 16
radio input "true"
click at [389, 46] on button "Guardar" at bounding box center [392, 43] width 36 height 11
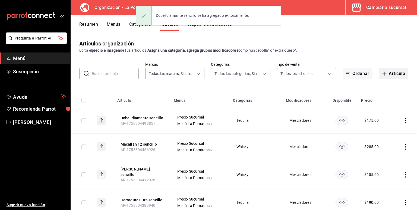
click at [387, 70] on button "Artículo" at bounding box center [393, 73] width 29 height 11
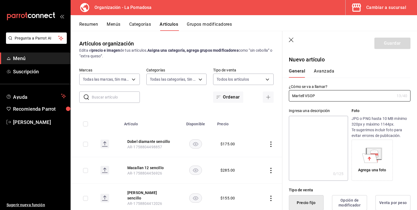
type input "Martell VSOP"
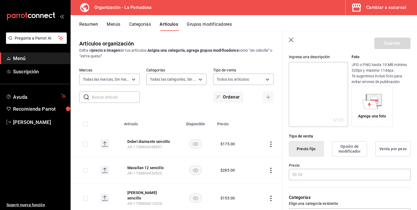
scroll to position [108, 0]
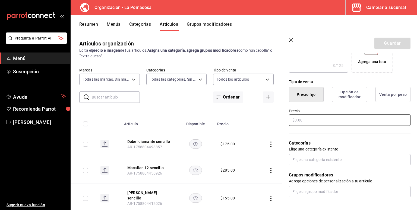
click at [322, 122] on input "text" at bounding box center [349, 120] width 121 height 11
type input "$3.00"
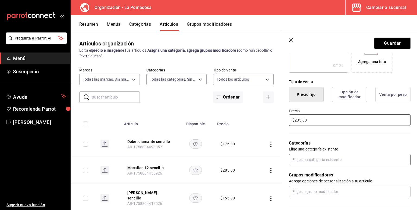
type input "$235.00"
click at [313, 161] on input "text" at bounding box center [349, 159] width 121 height 11
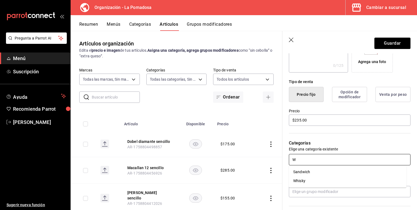
type input "WH"
click at [303, 172] on li "Whisky" at bounding box center [347, 172] width 117 height 9
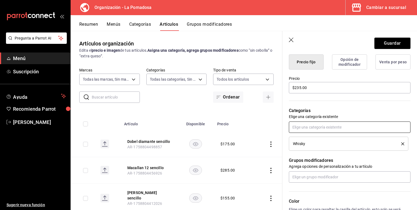
scroll to position [181, 0]
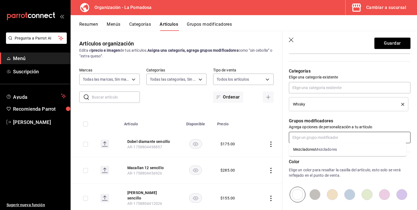
click at [308, 133] on input "text" at bounding box center [349, 137] width 121 height 11
click at [322, 151] on div "Mezcladores" at bounding box center [326, 150] width 22 height 6
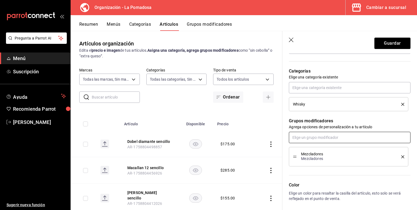
scroll to position [264, 0]
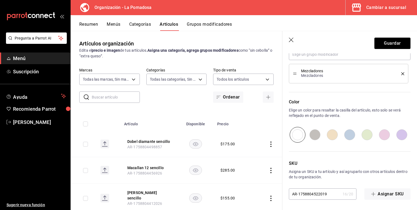
drag, startPoint x: 346, startPoint y: 137, endPoint x: 348, endPoint y: 127, distance: 9.8
click at [346, 136] on input "radio" at bounding box center [349, 135] width 17 height 16
radio input "true"
click at [382, 40] on button "Guardar" at bounding box center [392, 43] width 36 height 11
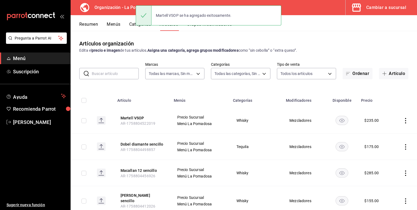
click at [387, 71] on button "Artículo" at bounding box center [393, 73] width 29 height 11
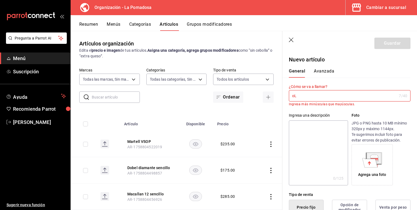
type input "o"
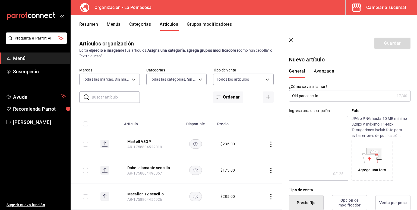
type input "Old par sencillo"
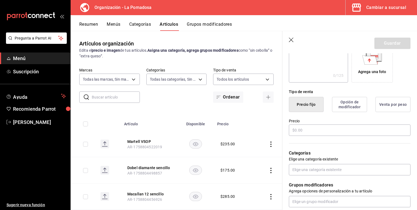
scroll to position [108, 0]
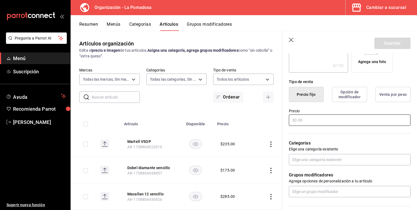
click at [307, 116] on input "text" at bounding box center [349, 120] width 121 height 11
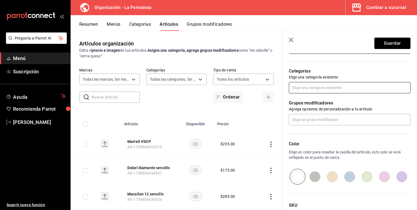
type input "$185.00"
click at [307, 85] on input "text" at bounding box center [349, 87] width 121 height 11
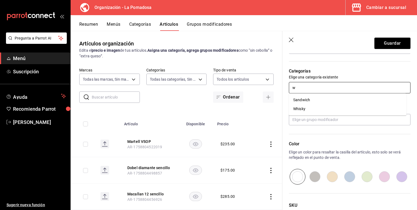
type input "wh"
click at [304, 98] on li "Whisky" at bounding box center [347, 100] width 117 height 9
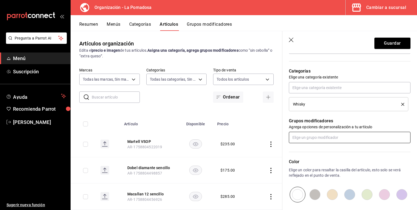
click at [313, 138] on input "text" at bounding box center [349, 137] width 121 height 11
click at [316, 148] on div "Mezcladores" at bounding box center [326, 150] width 22 height 6
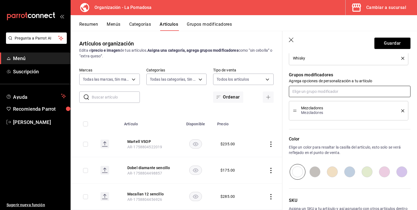
scroll to position [264, 0]
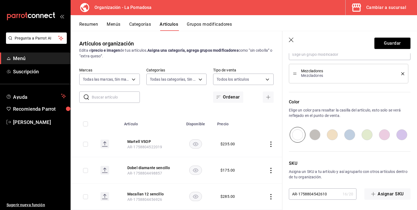
click at [349, 136] on input "radio" at bounding box center [349, 135] width 17 height 16
radio input "true"
click at [392, 48] on button "Guardar" at bounding box center [392, 43] width 36 height 11
